Goal: Task Accomplishment & Management: Use online tool/utility

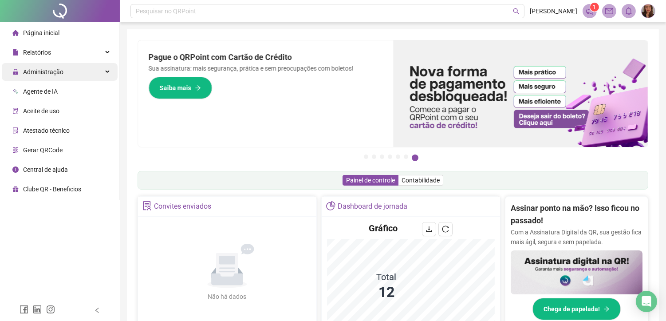
click at [46, 74] on span "Administração" at bounding box center [43, 71] width 40 height 7
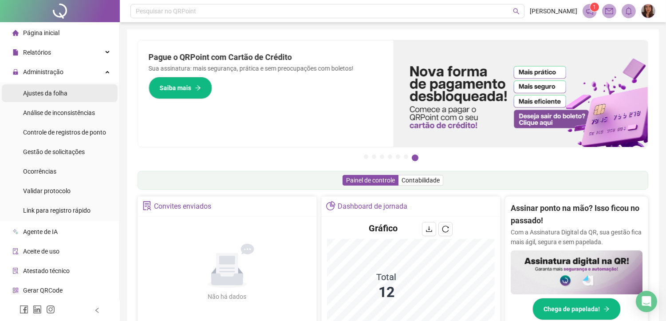
drag, startPoint x: 64, startPoint y: 89, endPoint x: 67, endPoint y: 95, distance: 7.5
click at [65, 90] on span "Ajustes da folha" at bounding box center [45, 93] width 44 height 7
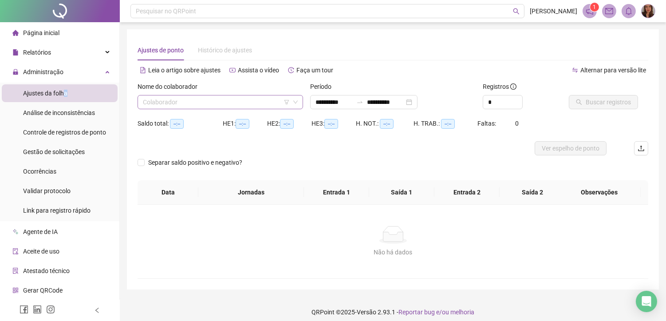
click at [194, 103] on input "search" at bounding box center [216, 101] width 147 height 13
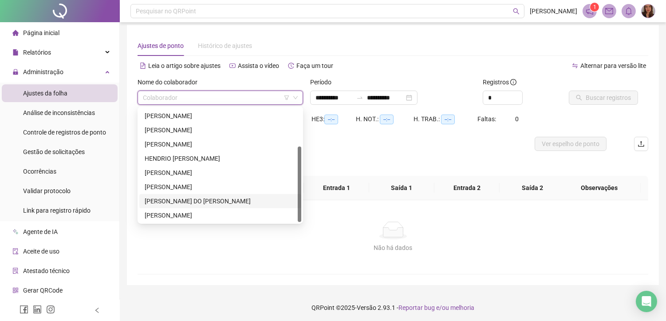
scroll to position [6, 0]
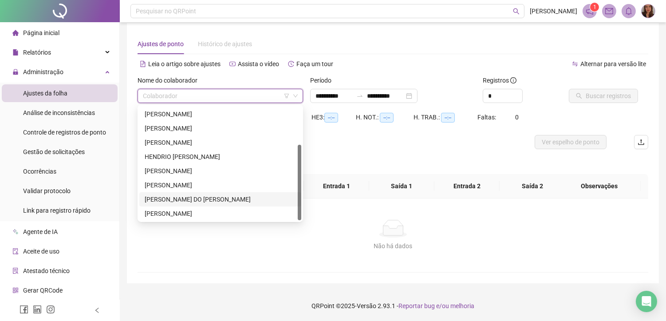
click at [198, 202] on div "[PERSON_NAME] DO [PERSON_NAME]" at bounding box center [220, 199] width 151 height 10
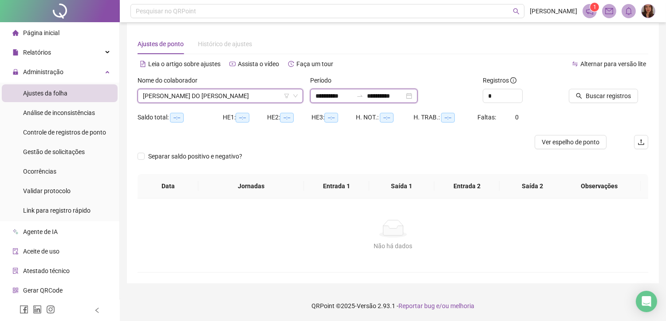
click at [329, 95] on input "**********" at bounding box center [334, 96] width 37 height 10
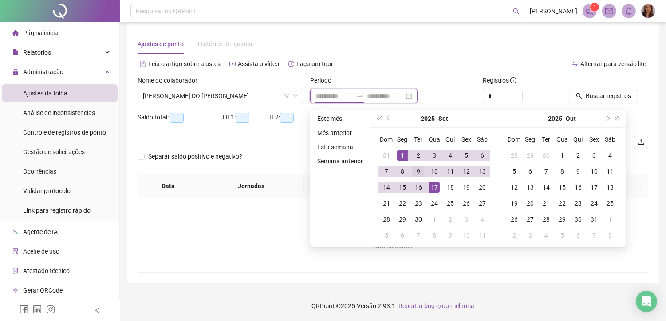
type input "**********"
drag, startPoint x: 389, startPoint y: 118, endPoint x: 436, endPoint y: 144, distance: 53.9
click at [389, 119] on span "prev-year" at bounding box center [389, 118] width 4 height 4
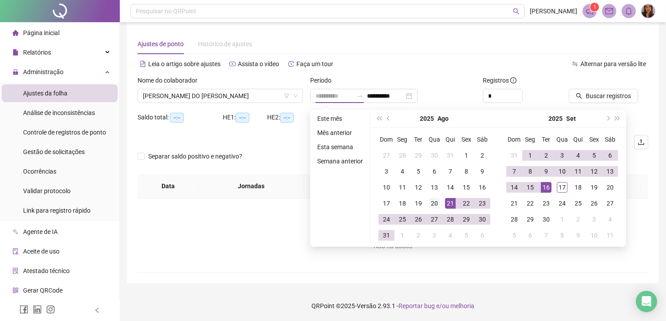
type input "**********"
click at [429, 203] on div "20" at bounding box center [434, 203] width 11 height 11
type input "**********"
drag, startPoint x: 559, startPoint y: 189, endPoint x: 610, endPoint y: 135, distance: 73.8
click at [560, 188] on div "17" at bounding box center [562, 187] width 11 height 11
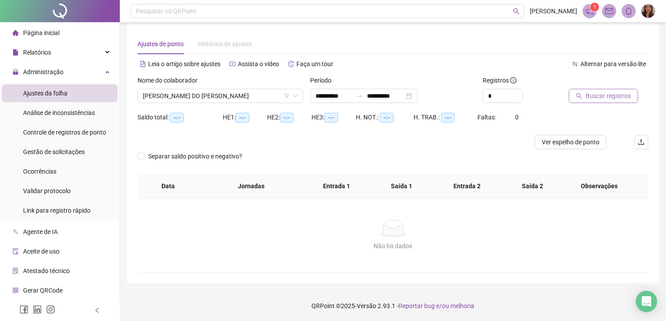
click at [621, 98] on span "Buscar registros" at bounding box center [608, 96] width 45 height 10
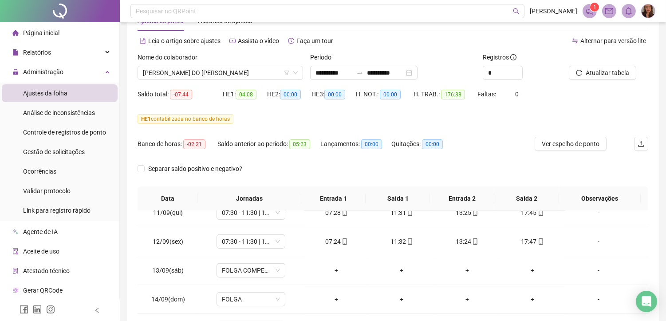
scroll to position [24, 0]
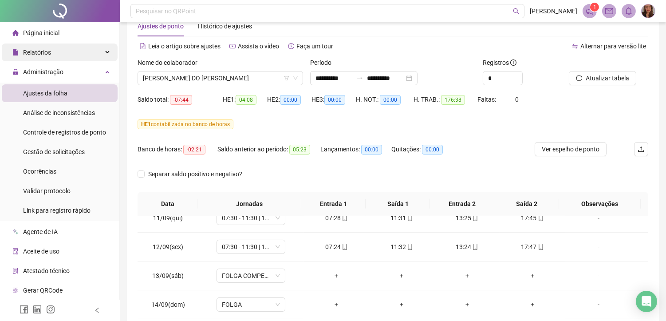
click at [44, 50] on span "Relatórios" at bounding box center [37, 52] width 28 height 7
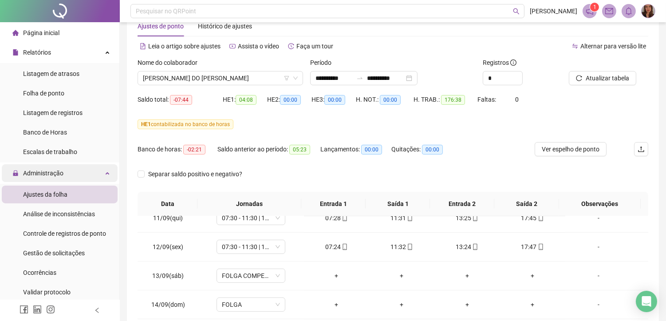
click at [55, 176] on span "Administração" at bounding box center [43, 173] width 40 height 7
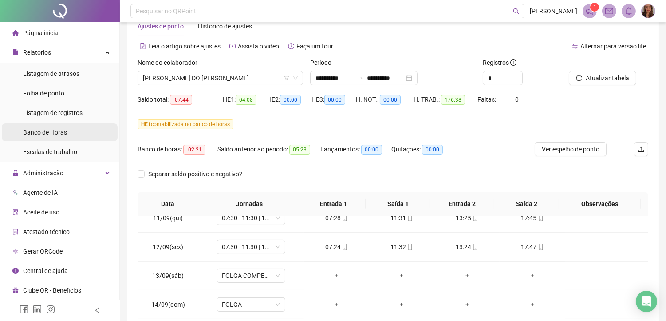
click at [53, 132] on span "Banco de Horas" at bounding box center [45, 132] width 44 height 7
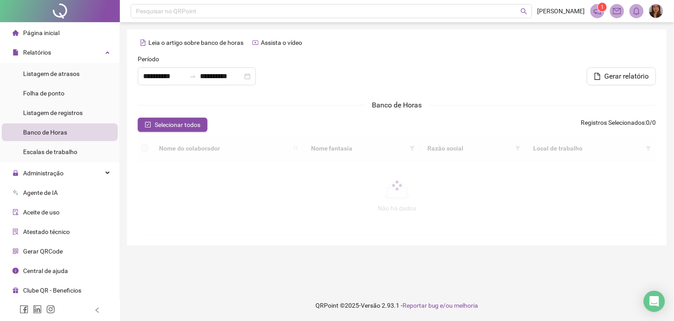
type input "**********"
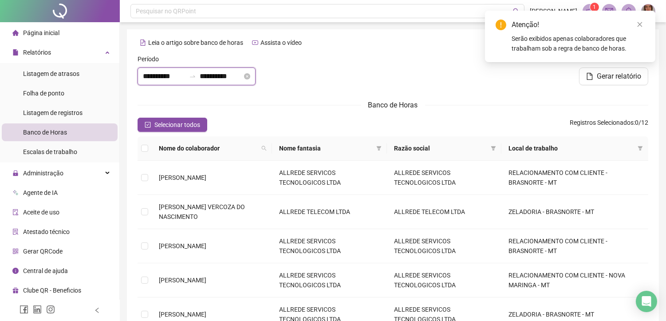
click at [164, 76] on input "**********" at bounding box center [164, 76] width 43 height 11
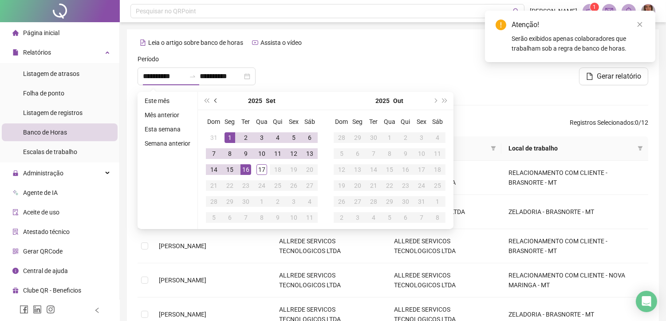
click at [215, 103] on button "prev-year" at bounding box center [216, 101] width 10 height 18
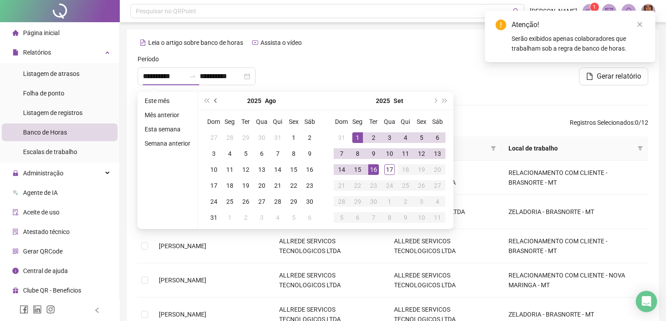
click at [214, 101] on span "prev-year" at bounding box center [216, 101] width 4 height 4
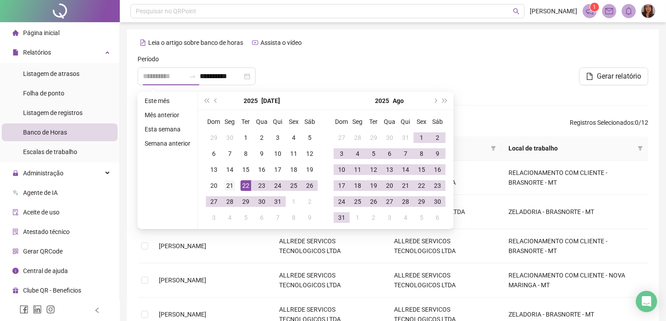
type input "**********"
click at [228, 185] on div "21" at bounding box center [230, 185] width 11 height 11
click at [436, 103] on button "next-year" at bounding box center [435, 101] width 10 height 18
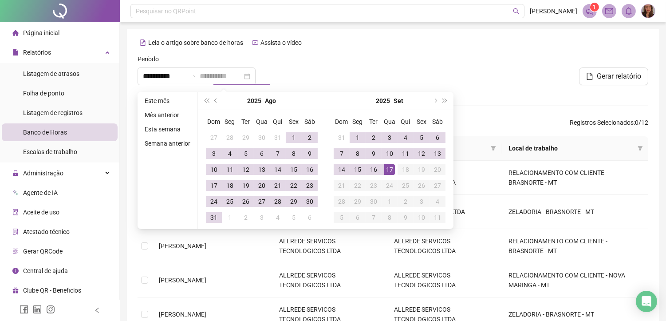
type input "**********"
click at [371, 171] on div "16" at bounding box center [374, 169] width 11 height 11
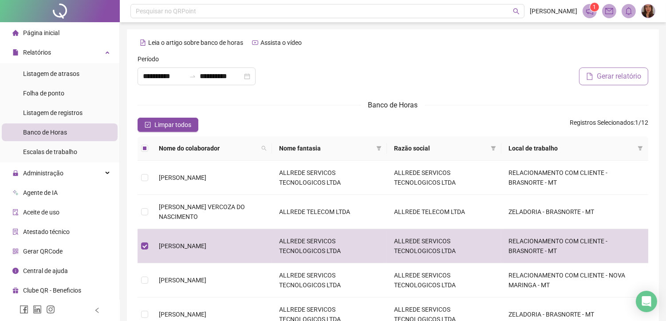
click at [621, 80] on span "Gerar relatório" at bounding box center [619, 76] width 44 height 11
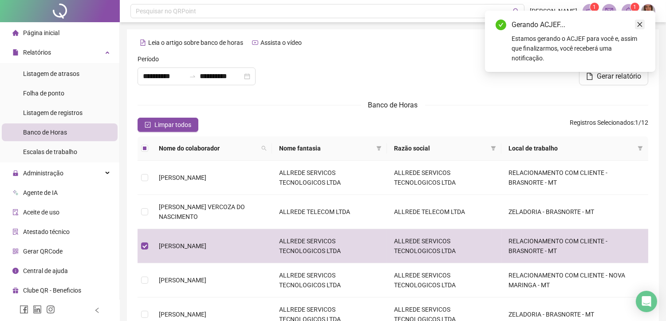
click at [640, 24] on icon "close" at bounding box center [640, 24] width 6 height 6
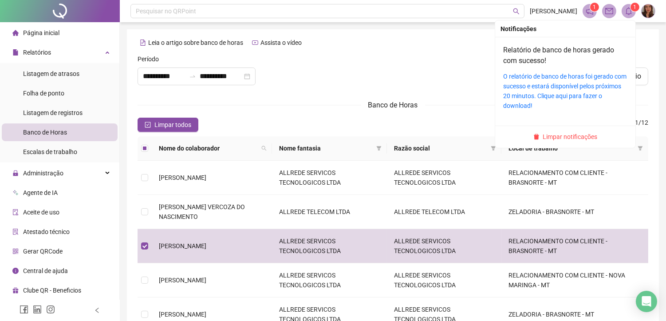
click at [632, 16] on span at bounding box center [629, 11] width 14 height 14
click at [531, 54] on link "Relatório de banco de horas gerado com sucesso!" at bounding box center [558, 55] width 111 height 19
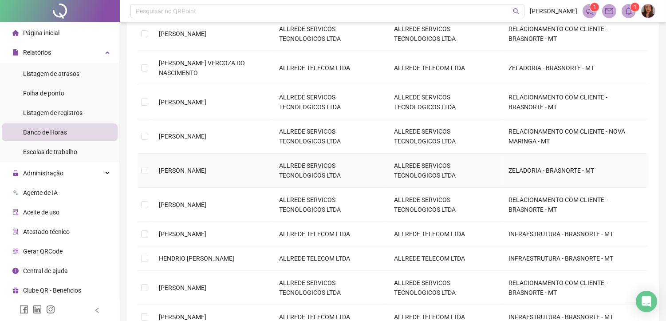
scroll to position [148, 0]
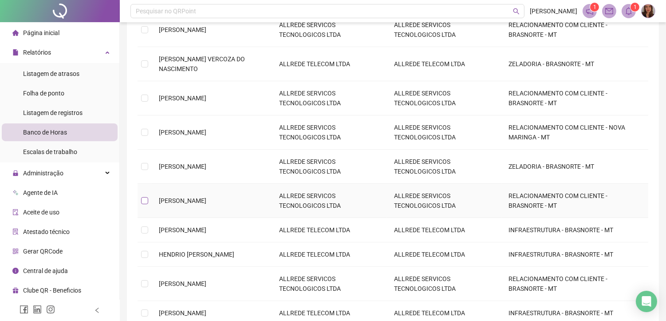
click at [147, 205] on label at bounding box center [144, 201] width 7 height 10
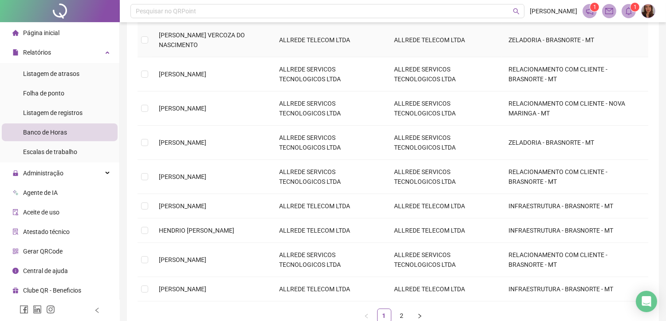
scroll to position [197, 0]
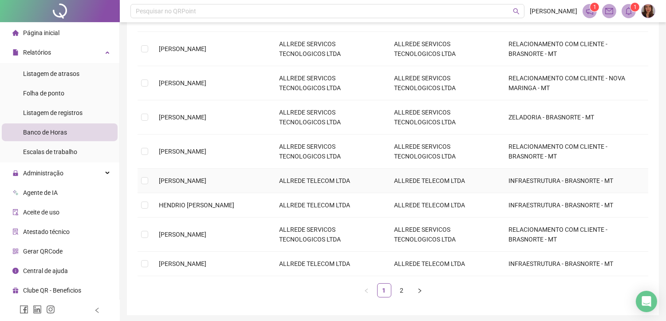
click at [140, 185] on td at bounding box center [145, 181] width 14 height 24
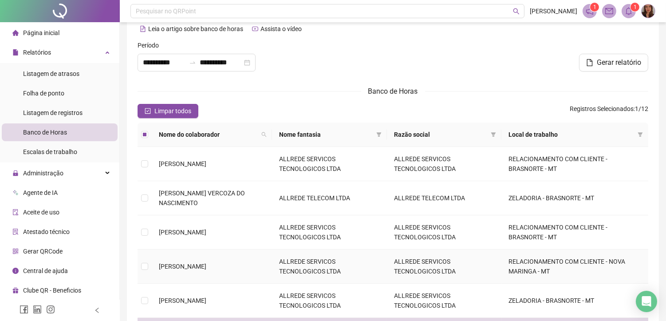
scroll to position [0, 0]
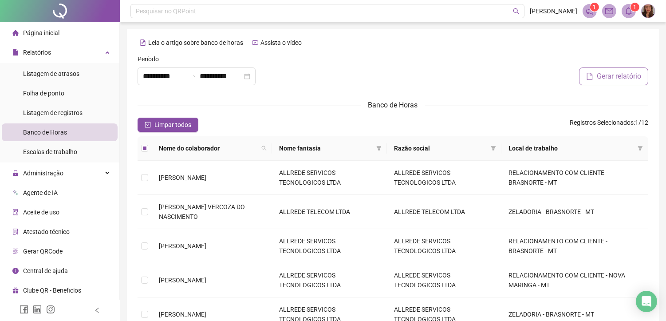
click at [618, 79] on span "Gerar relatório" at bounding box center [619, 76] width 44 height 11
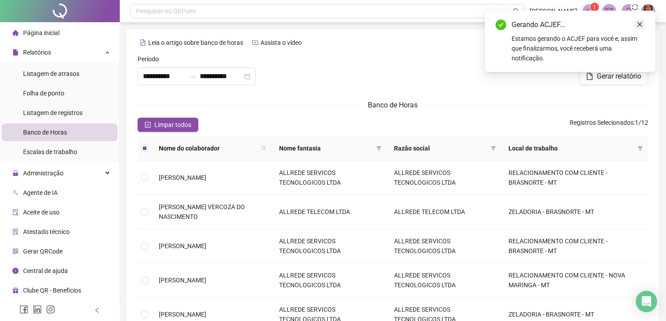
click at [642, 24] on icon "close" at bounding box center [640, 24] width 6 height 6
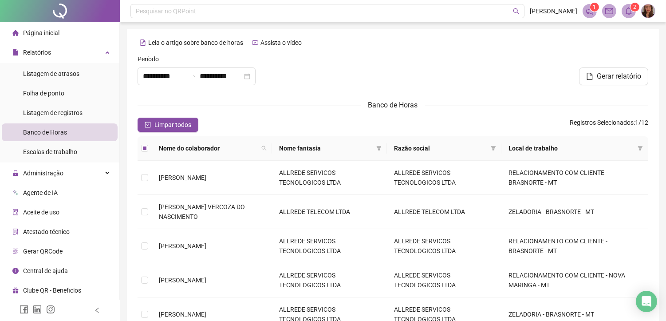
click at [628, 10] on icon "bell" at bounding box center [629, 11] width 8 height 8
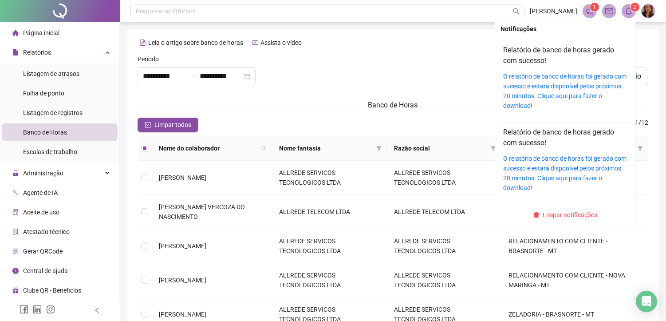
click at [526, 55] on h4 "Relatório de banco de horas gerado com sucesso!" at bounding box center [565, 55] width 124 height 21
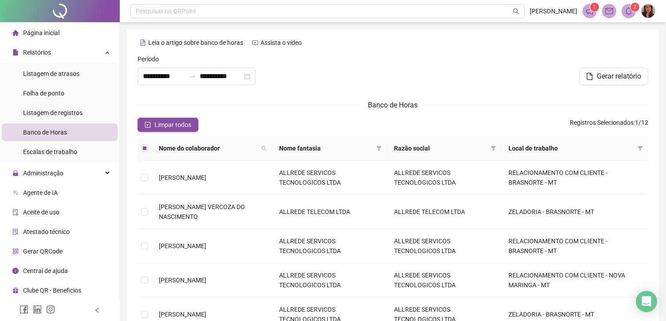
drag, startPoint x: 654, startPoint y: 37, endPoint x: 642, endPoint y: 25, distance: 17.0
click at [654, 36] on div "**********" at bounding box center [393, 270] width 532 height 483
click at [633, 14] on span at bounding box center [629, 11] width 14 height 14
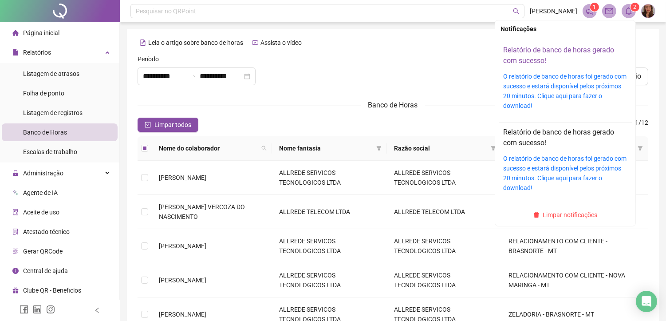
click at [544, 54] on link "Relatório de banco de horas gerado com sucesso!" at bounding box center [558, 55] width 111 height 19
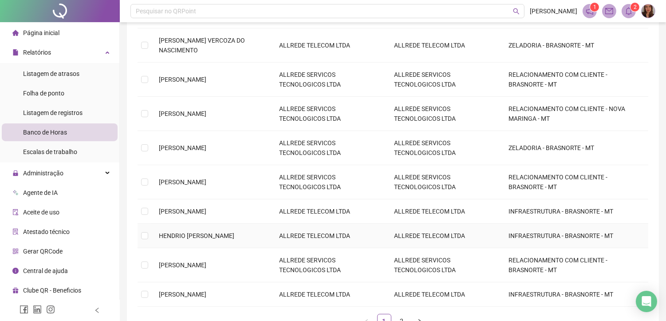
scroll to position [239, 0]
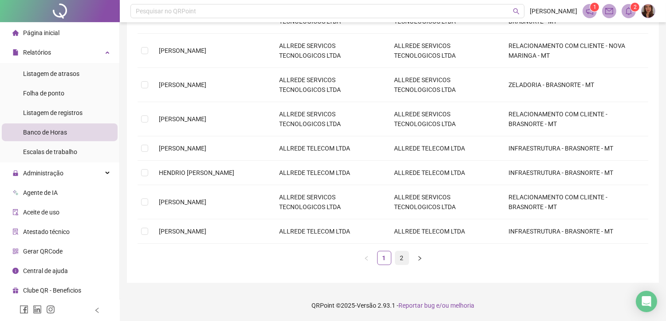
click at [405, 259] on link "2" at bounding box center [402, 257] width 13 height 13
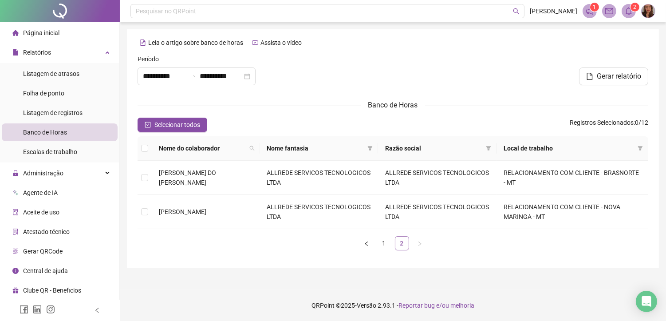
scroll to position [0, 0]
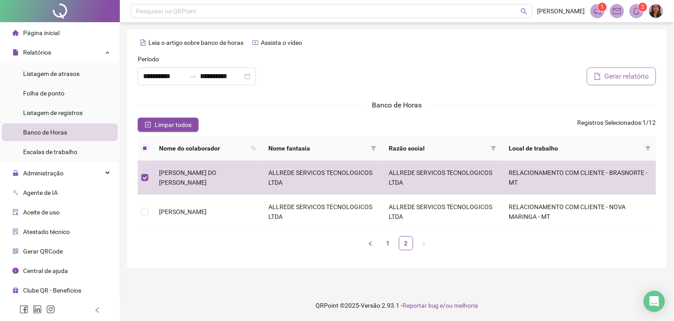
click at [600, 78] on button "Gerar relatório" at bounding box center [621, 76] width 69 height 18
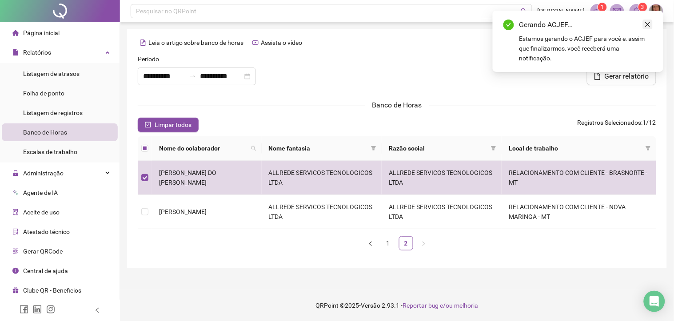
click at [650, 24] on icon "close" at bounding box center [647, 24] width 6 height 6
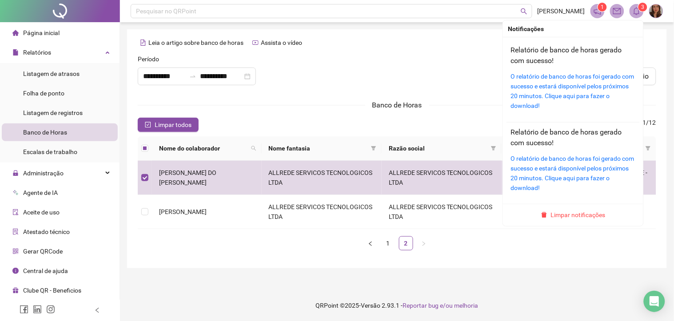
click at [637, 12] on icon "bell" at bounding box center [636, 11] width 8 height 8
click at [528, 52] on link "Relatório de banco de horas gerado com sucesso!" at bounding box center [566, 55] width 111 height 19
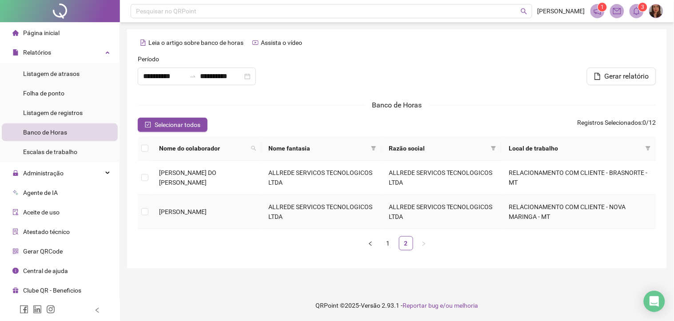
click at [148, 210] on td at bounding box center [145, 212] width 14 height 34
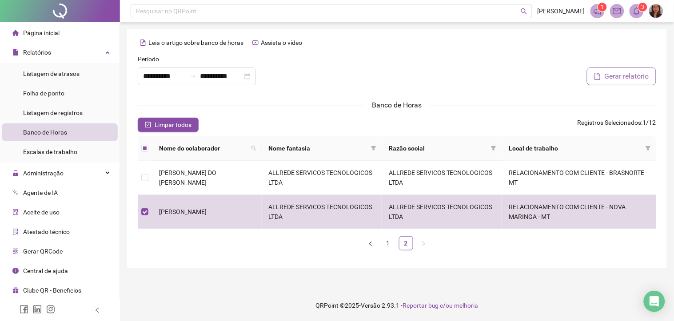
click at [631, 80] on span "Gerar relatório" at bounding box center [626, 76] width 44 height 11
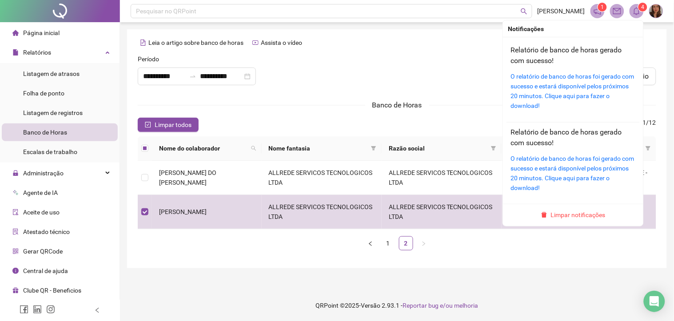
click at [637, 14] on icon "bell" at bounding box center [636, 11] width 6 height 8
click at [527, 54] on link "Relatório de banco de horas gerado com sucesso!" at bounding box center [566, 55] width 111 height 19
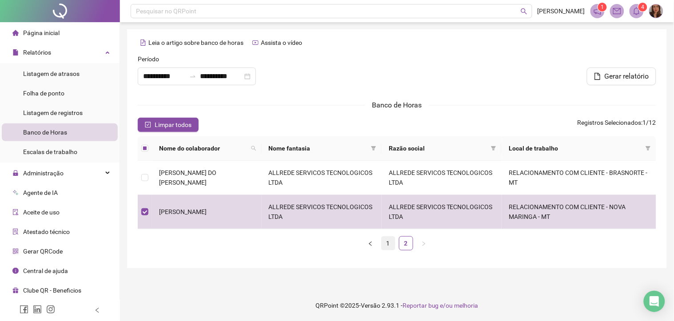
click at [385, 245] on link "1" at bounding box center [387, 243] width 13 height 13
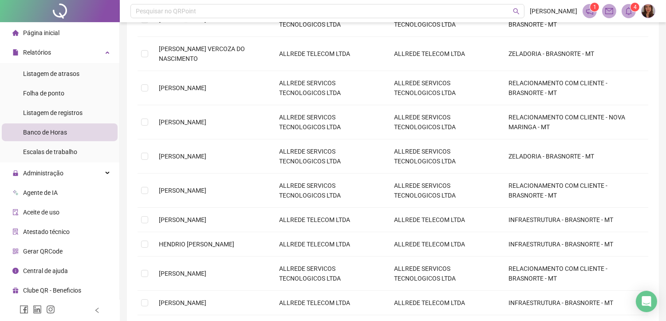
scroll to position [239, 0]
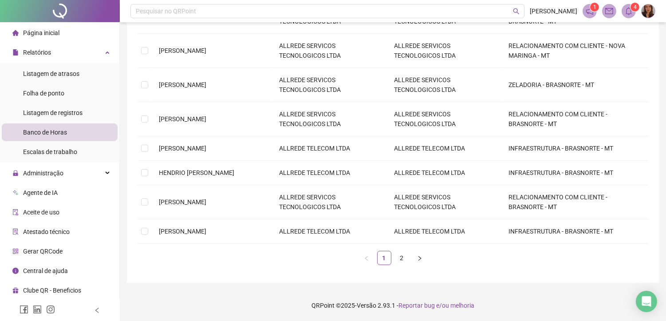
drag, startPoint x: 403, startPoint y: 259, endPoint x: 379, endPoint y: 268, distance: 25.4
click at [402, 259] on link "2" at bounding box center [402, 257] width 13 height 13
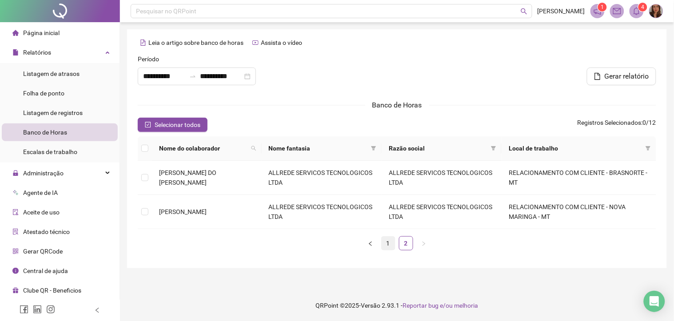
click at [387, 246] on link "1" at bounding box center [387, 243] width 13 height 13
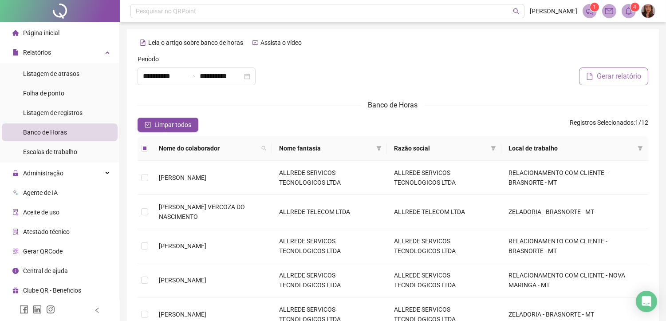
click at [609, 78] on span "Gerar relatório" at bounding box center [619, 76] width 44 height 11
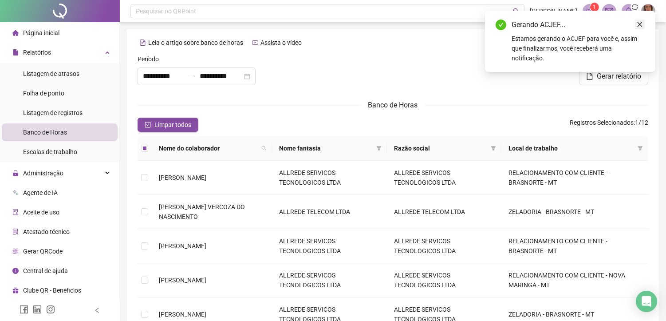
click at [639, 20] on link "Close" at bounding box center [640, 25] width 10 height 10
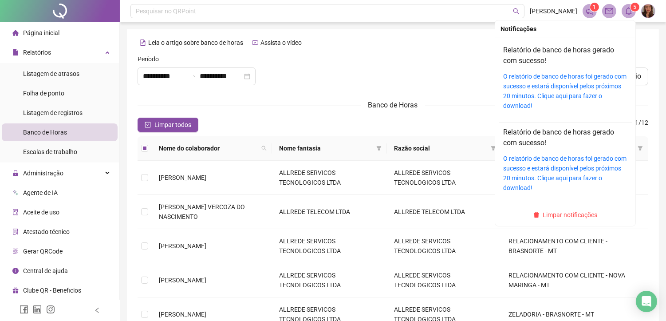
click at [516, 55] on h4 "Relatório de banco de horas gerado com sucesso!" at bounding box center [565, 55] width 124 height 21
click at [514, 51] on link "Relatório de banco de horas gerado com sucesso!" at bounding box center [558, 55] width 111 height 19
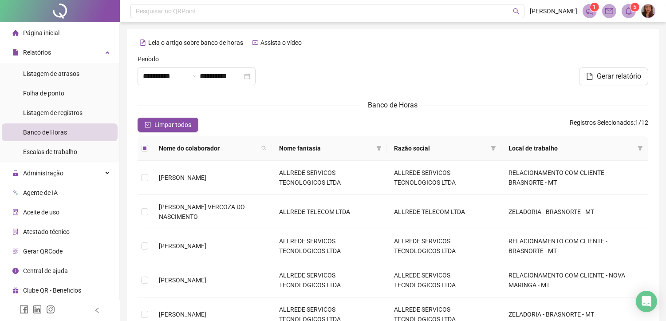
click at [399, 61] on div at bounding box center [393, 73] width 173 height 38
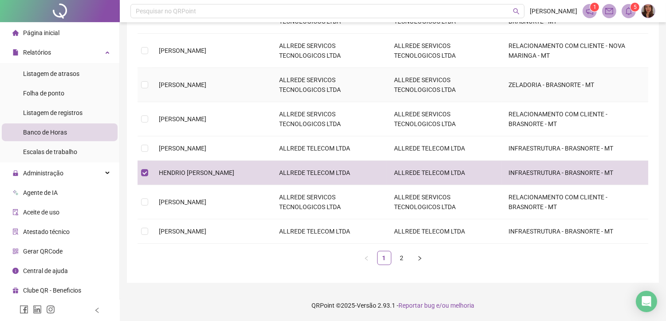
scroll to position [239, 0]
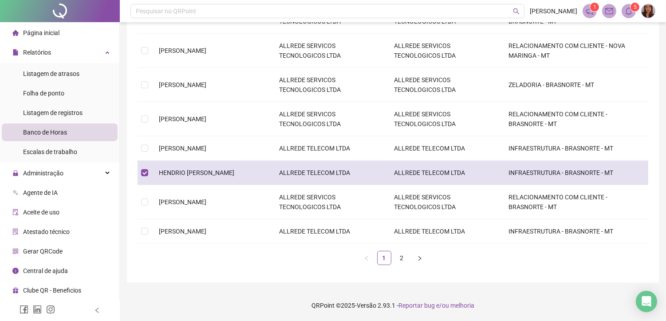
click at [139, 172] on td at bounding box center [145, 173] width 14 height 24
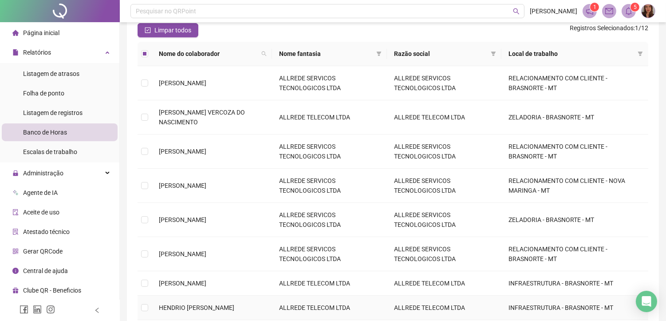
scroll to position [0, 0]
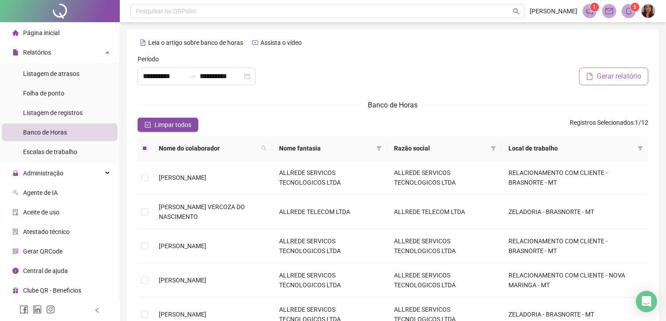
click at [637, 83] on button "Gerar relatório" at bounding box center [613, 76] width 69 height 18
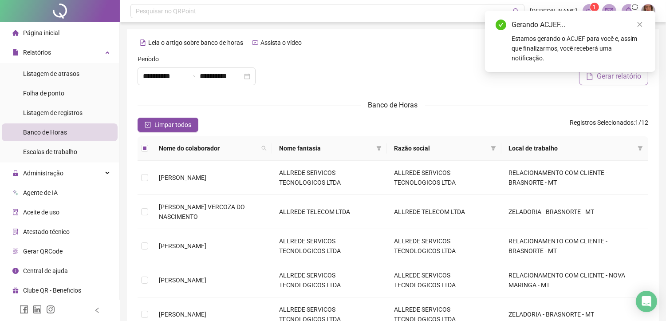
click at [637, 83] on button "Gerar relatório" at bounding box center [613, 76] width 69 height 18
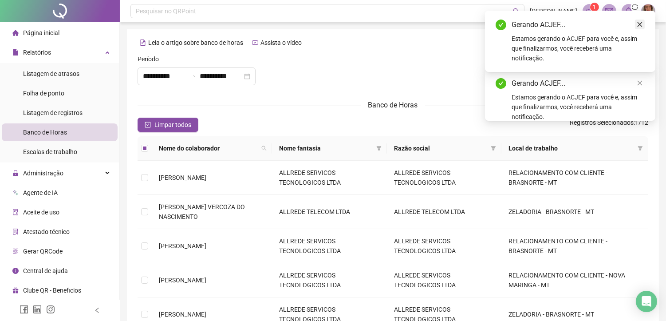
click at [638, 21] on icon "close" at bounding box center [640, 24] width 6 height 6
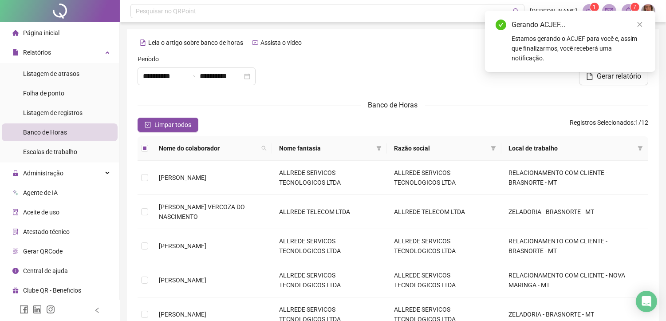
click at [638, 21] on icon "close" at bounding box center [640, 24] width 6 height 6
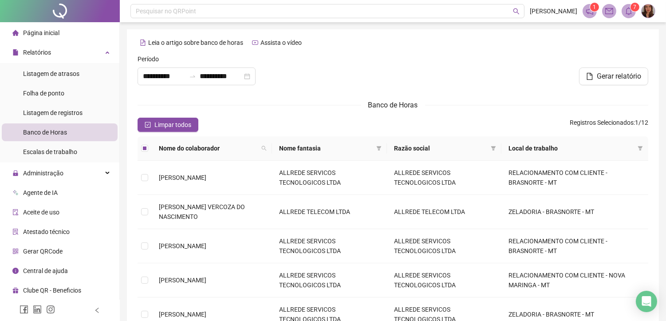
click at [634, 11] on bdi "7" at bounding box center [635, 7] width 3 height 9
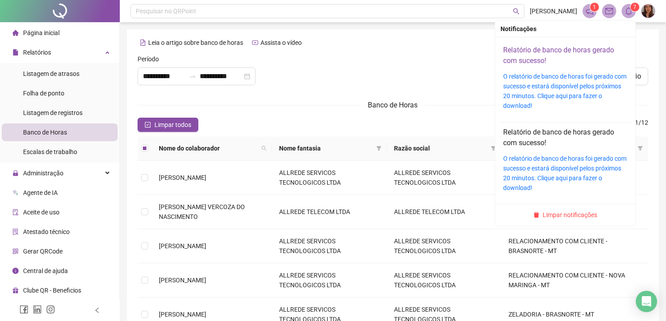
click at [530, 53] on link "Relatório de banco de horas gerado com sucesso!" at bounding box center [558, 55] width 111 height 19
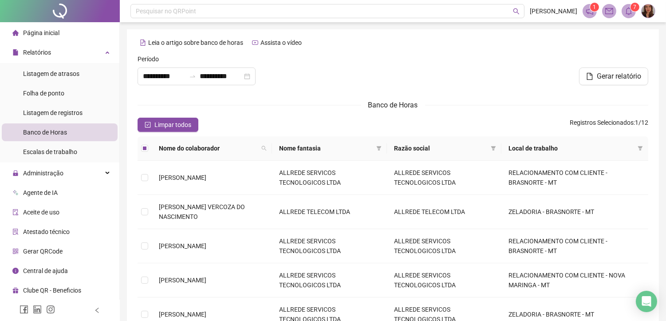
click at [396, 62] on div at bounding box center [393, 73] width 173 height 38
click at [35, 36] on span "Página inicial" at bounding box center [41, 32] width 36 height 7
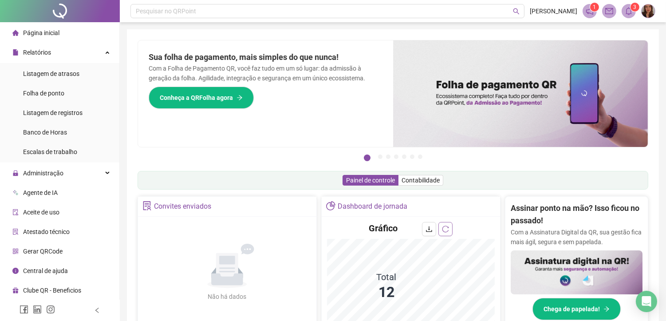
click at [445, 226] on icon "reload" at bounding box center [445, 229] width 7 height 7
